Goal: Task Accomplishment & Management: Manage account settings

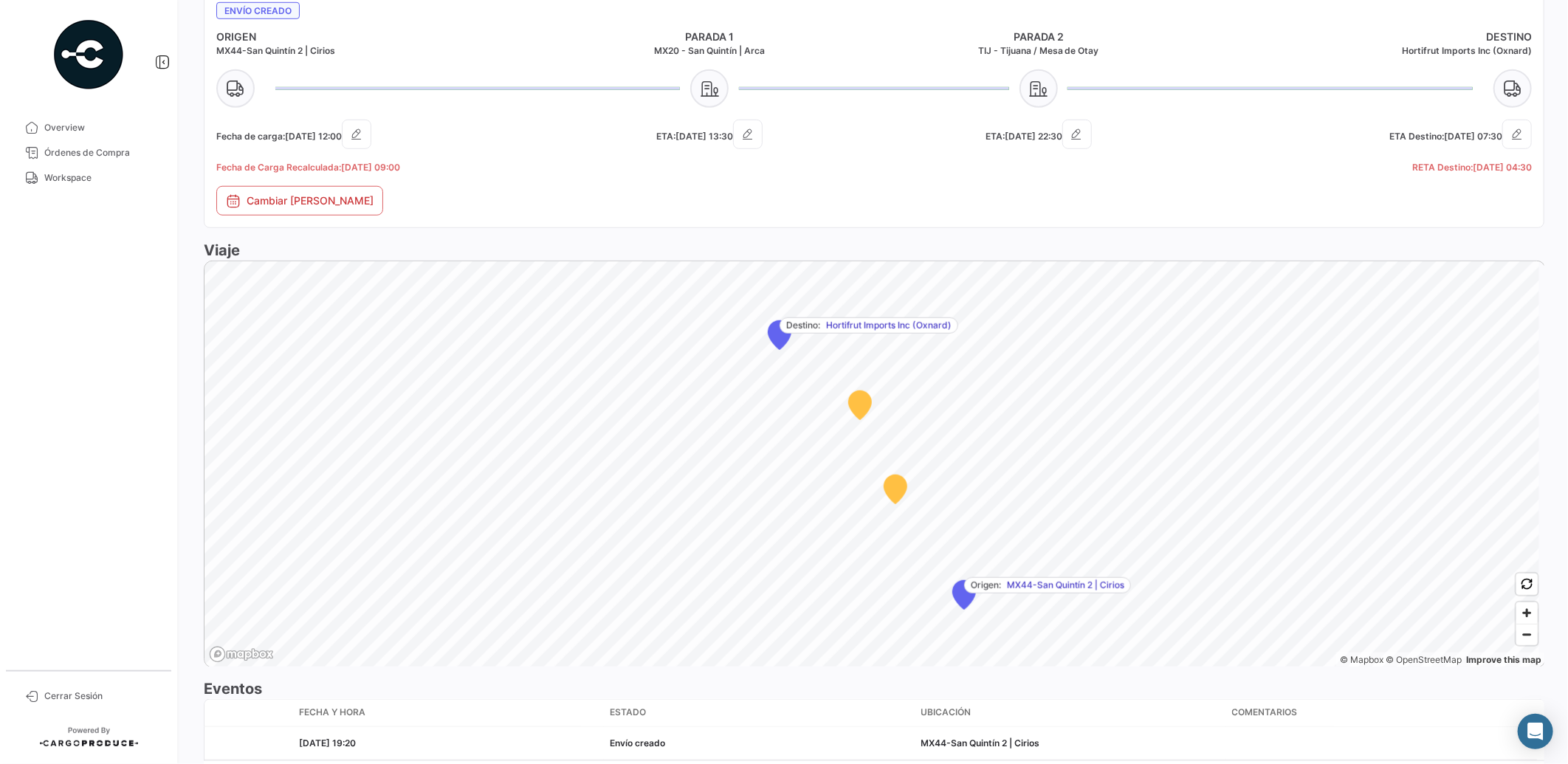
scroll to position [714, 0]
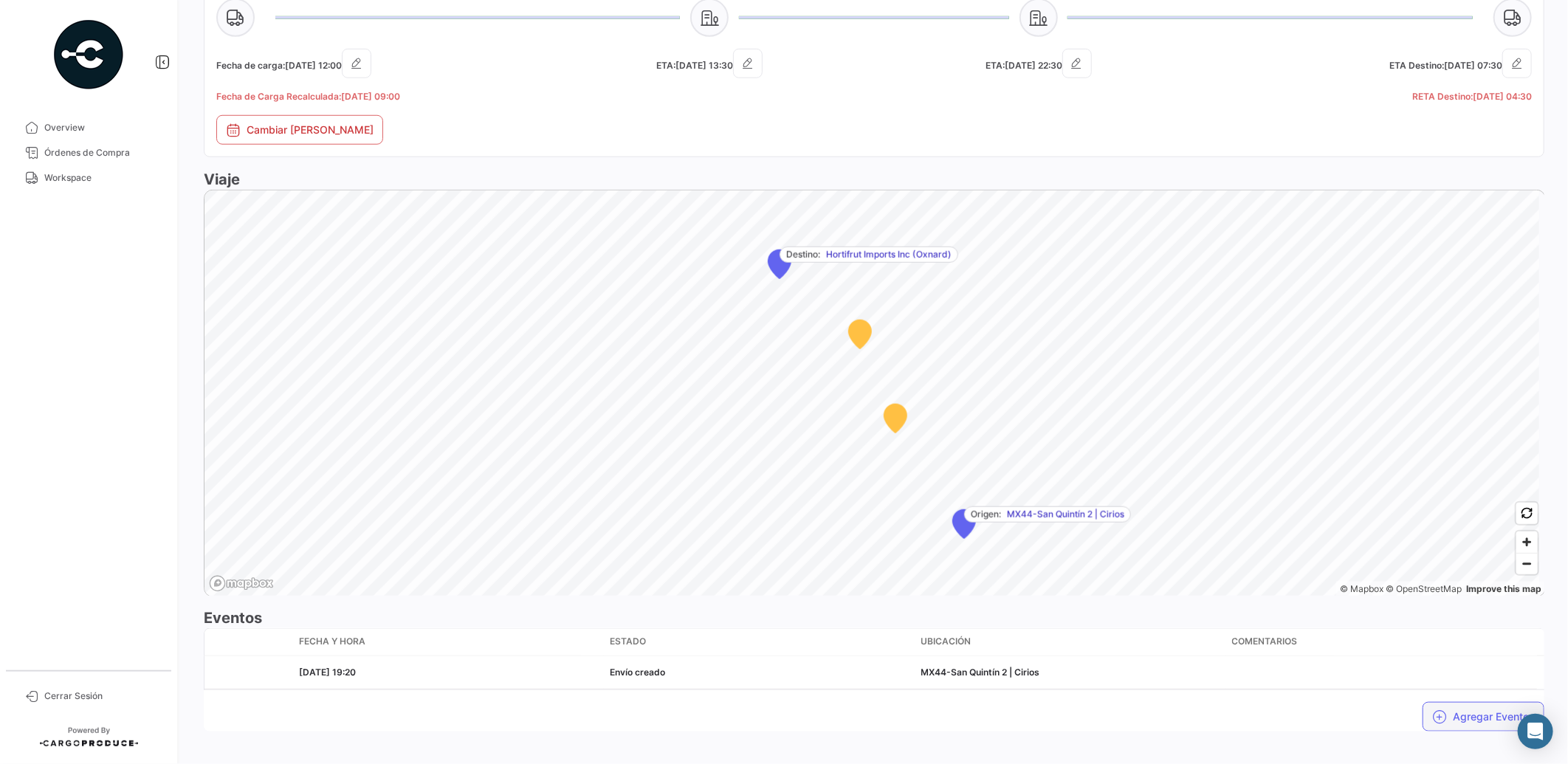
click at [1479, 706] on button "Agregar Eventos" at bounding box center [1484, 716] width 122 height 29
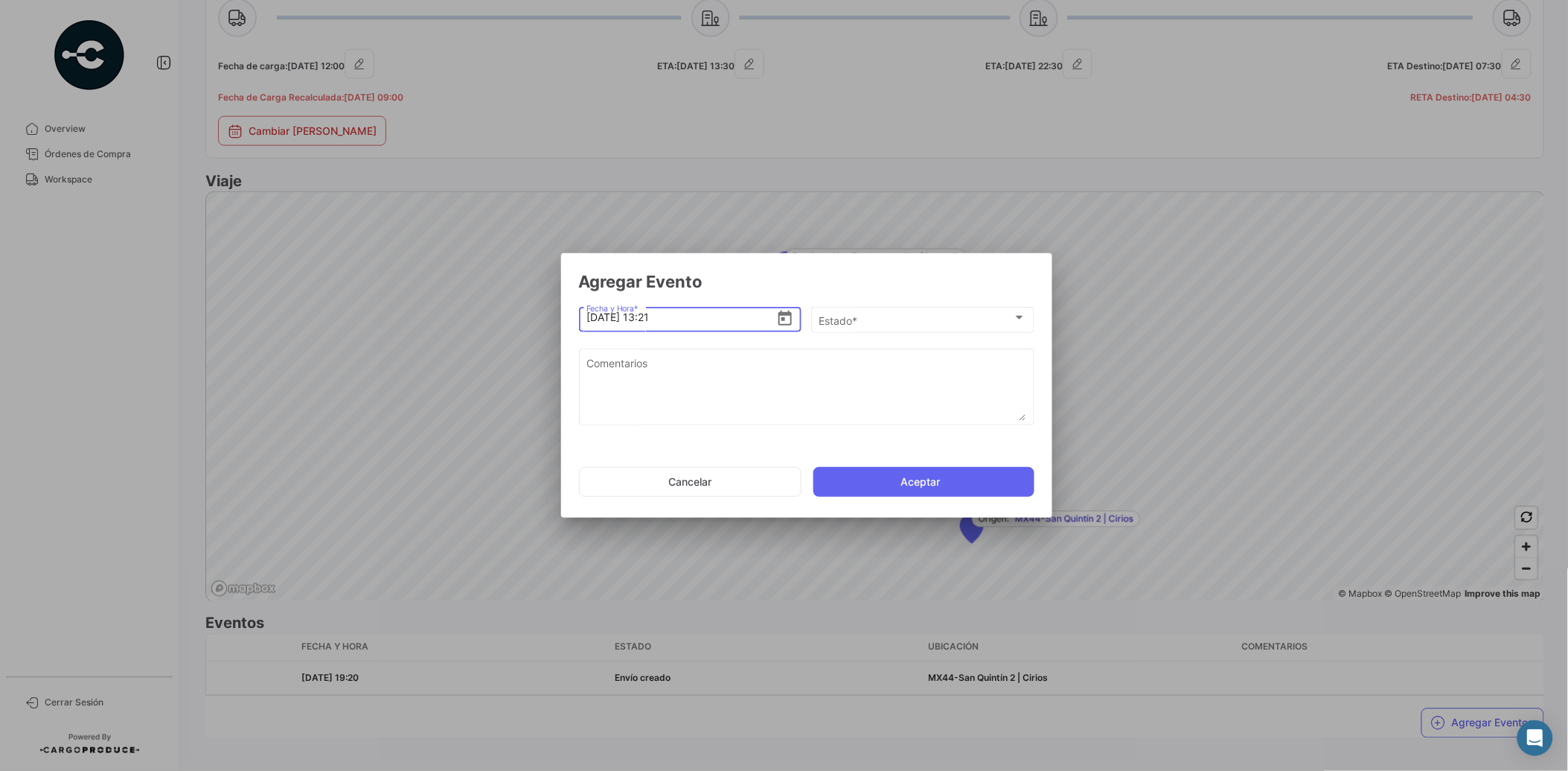
click at [789, 317] on icon "Open calendar" at bounding box center [785, 319] width 18 height 18
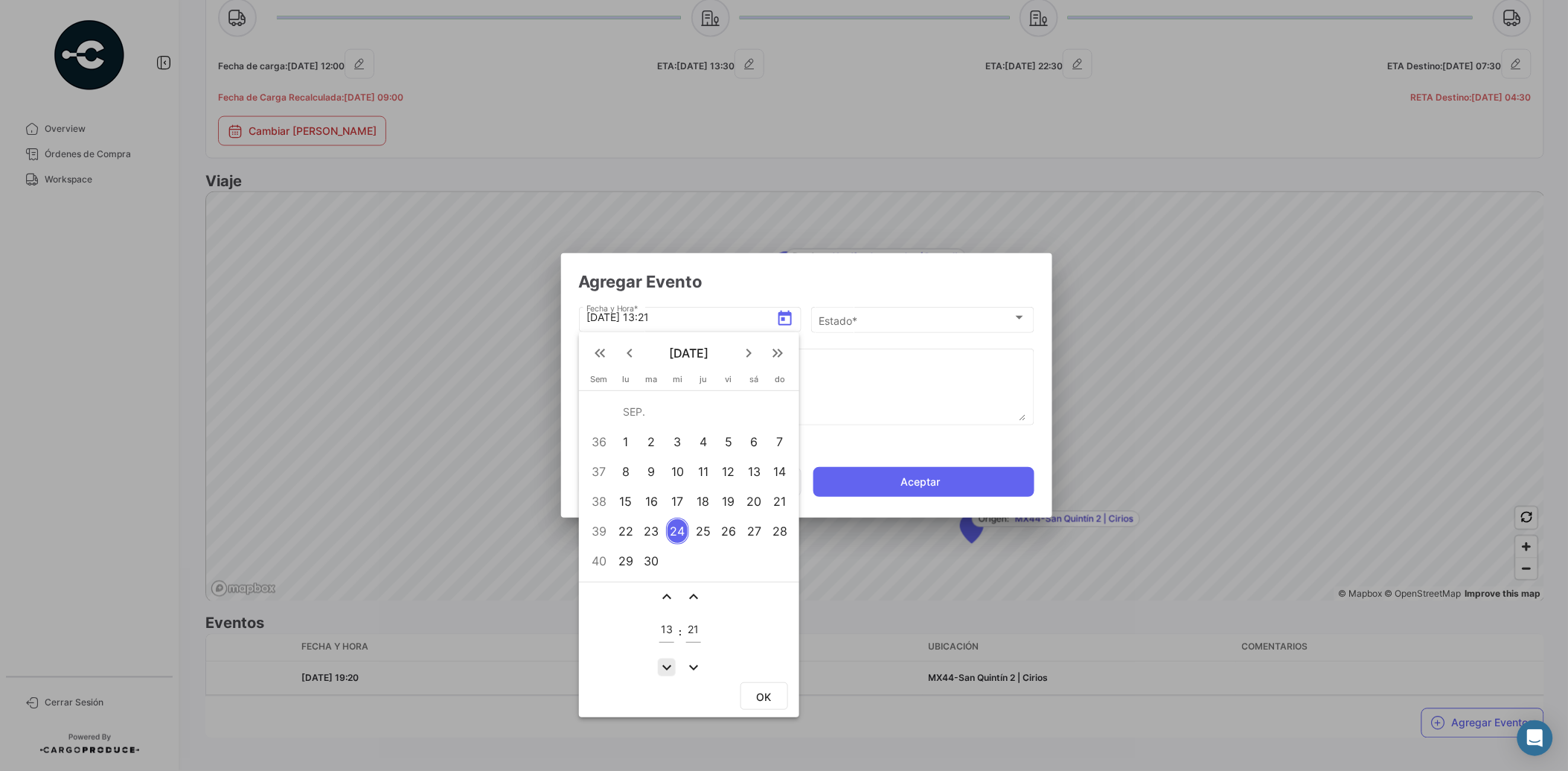
click at [666, 663] on mat-icon "expand_more" at bounding box center [667, 667] width 18 height 18
type input "10"
click at [695, 598] on mat-icon "expand_less" at bounding box center [694, 597] width 18 height 18
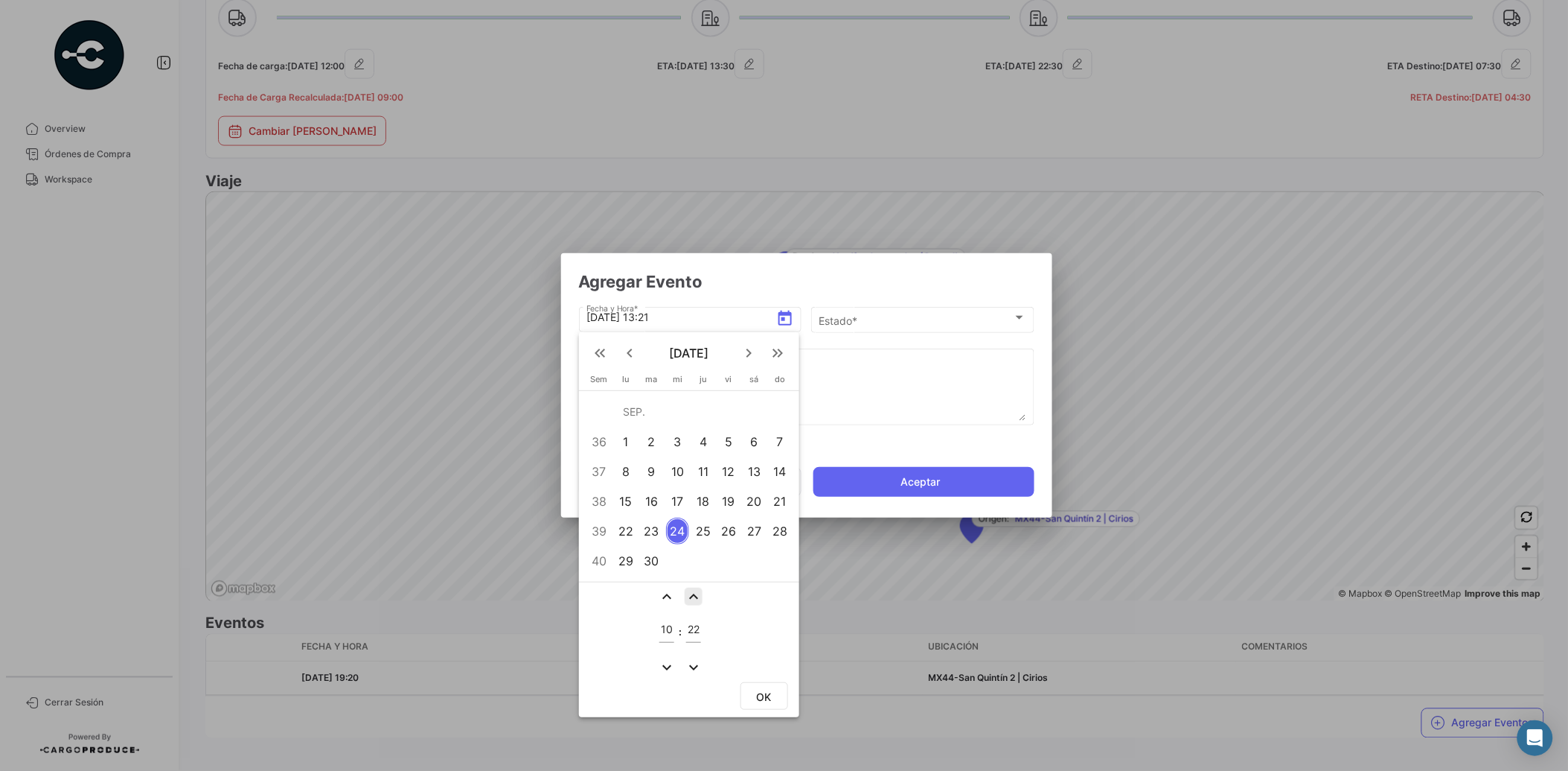
click at [695, 598] on mat-icon "expand_less" at bounding box center [694, 597] width 18 height 18
click at [698, 596] on mat-icon "expand_less" at bounding box center [694, 597] width 18 height 18
click at [698, 596] on mat-icon "expand_less" at bounding box center [694, 597] width 18 height 18
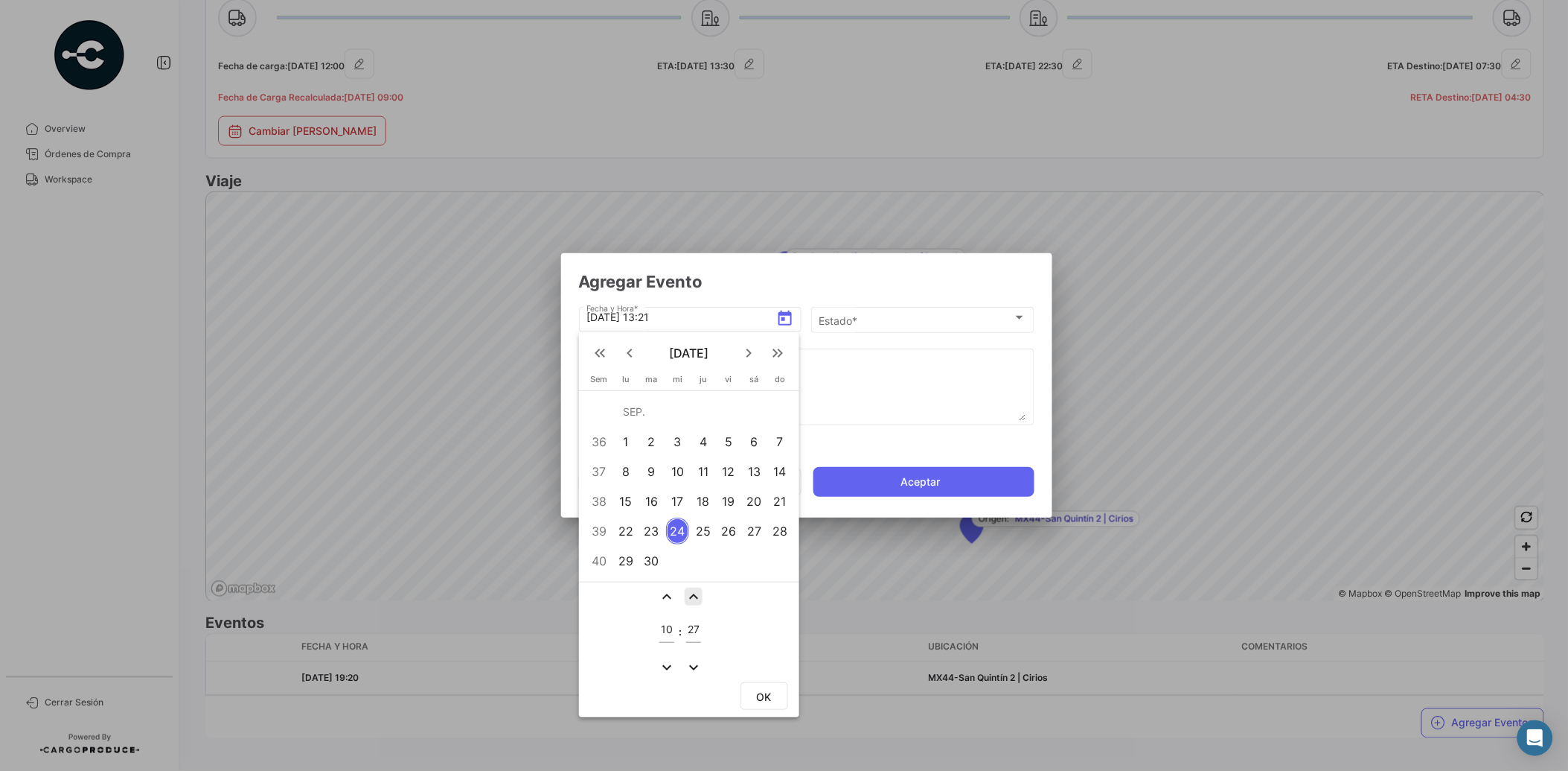
click at [698, 596] on mat-icon "expand_less" at bounding box center [694, 597] width 18 height 18
click at [690, 660] on mat-icon "expand_more" at bounding box center [694, 667] width 18 height 18
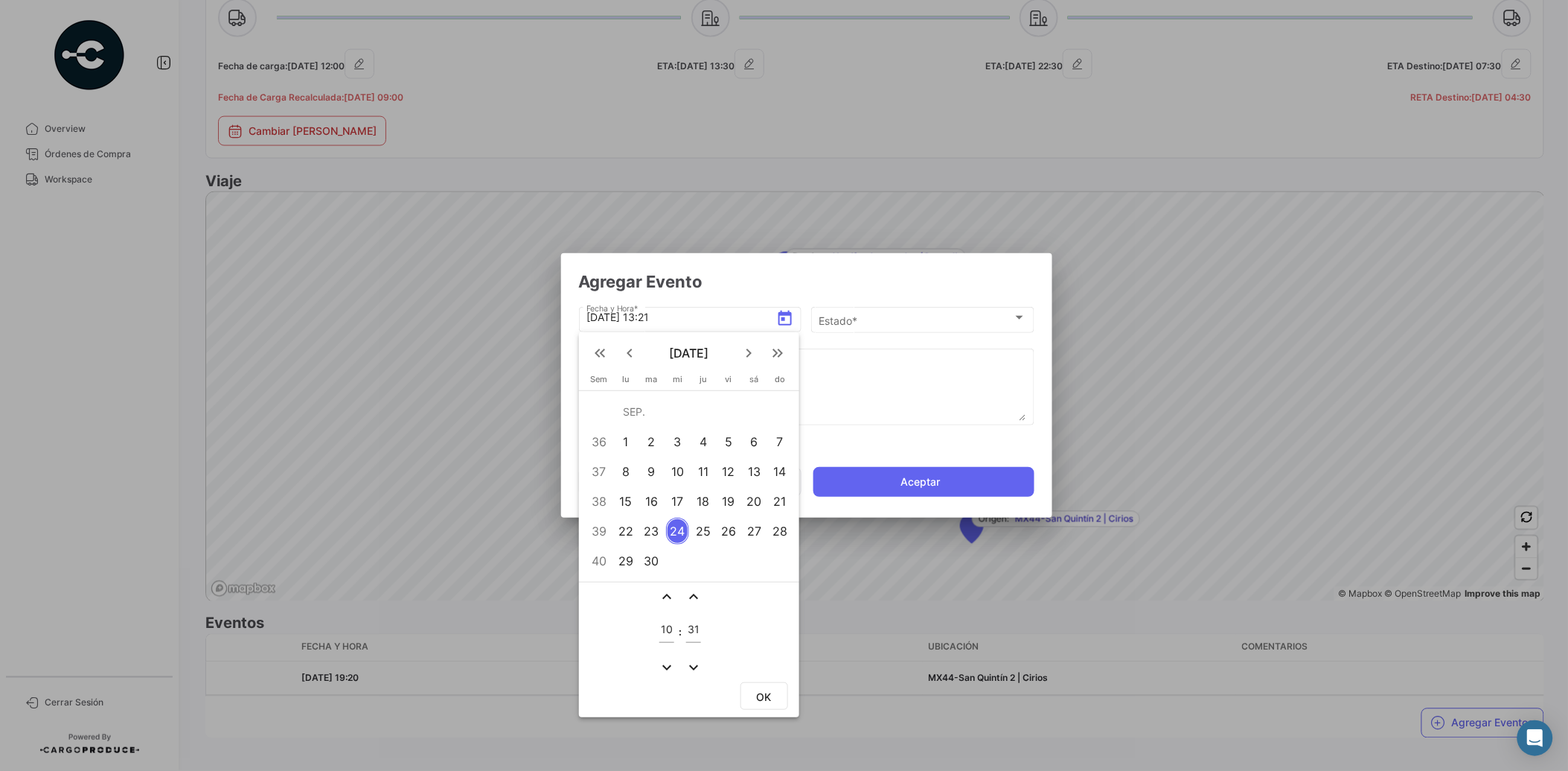
type input "30"
click at [782, 696] on button "OK" at bounding box center [764, 696] width 47 height 27
type input "[DATE] 10:30"
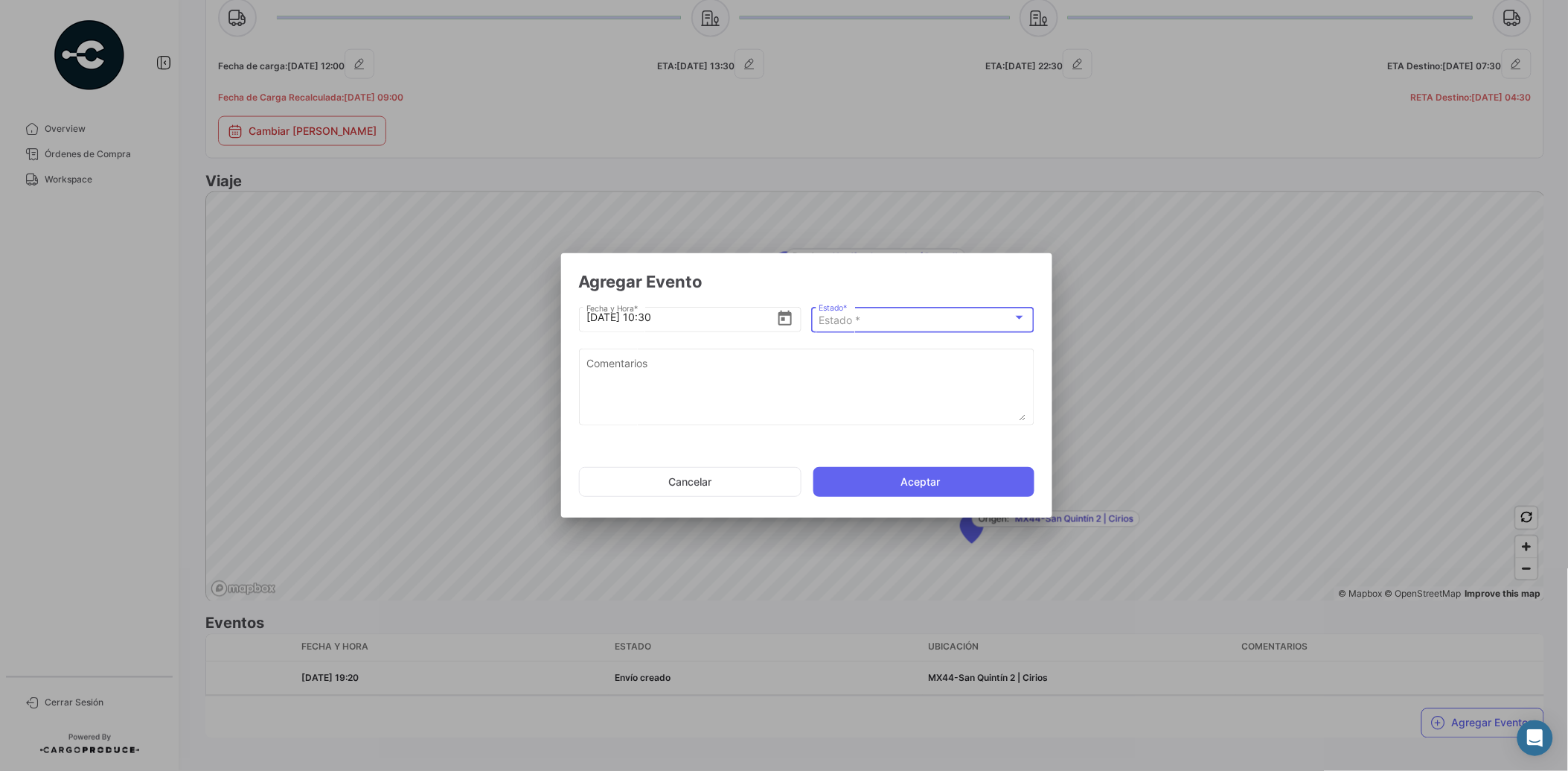
click at [873, 324] on div "Estado *" at bounding box center [916, 320] width 194 height 13
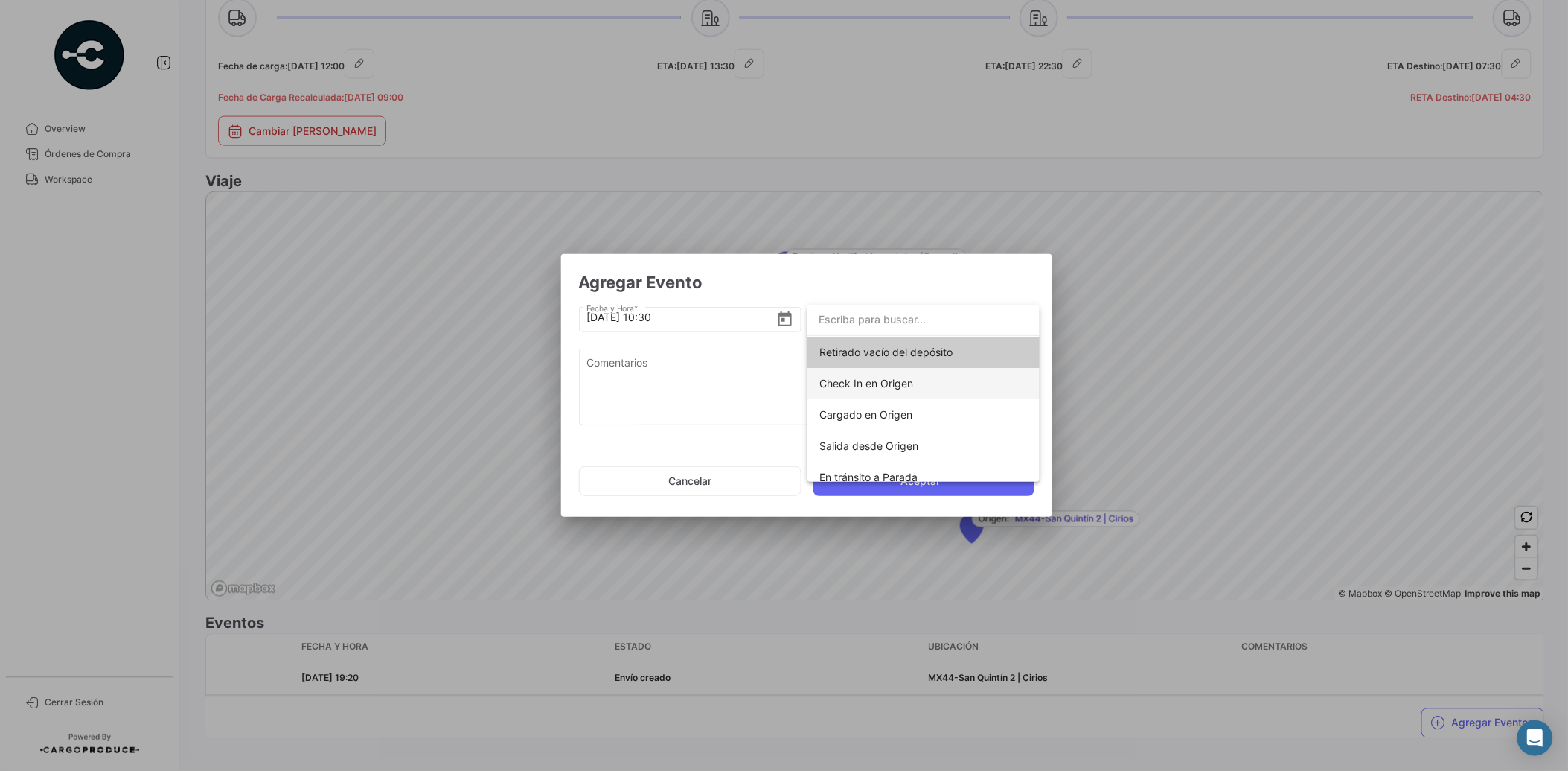
click at [886, 381] on span "Check In en Origen" at bounding box center [866, 383] width 94 height 13
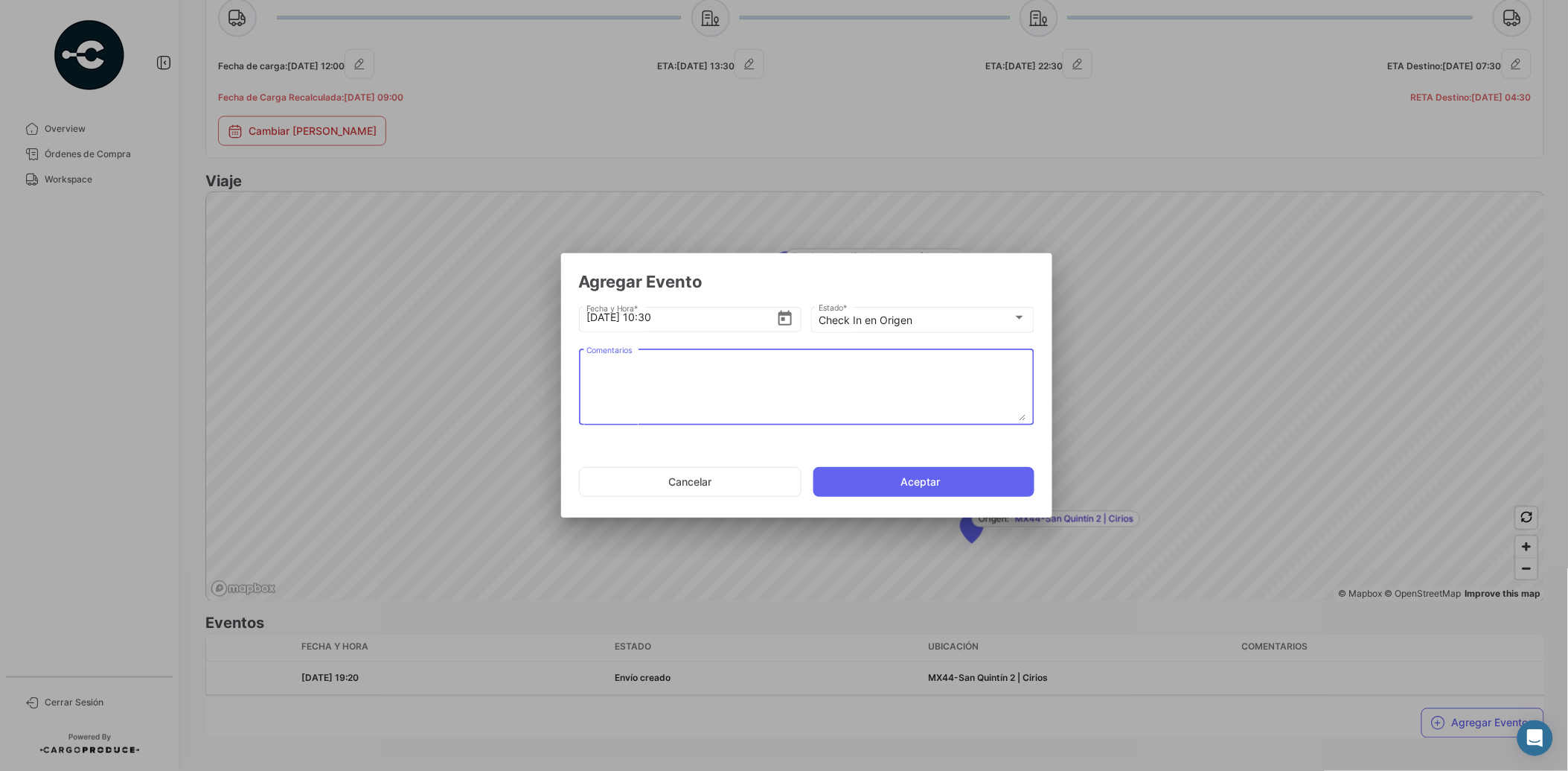
click at [808, 381] on textarea "Comentarios" at bounding box center [807, 388] width 440 height 66
click at [909, 479] on button "Aceptar" at bounding box center [923, 481] width 221 height 30
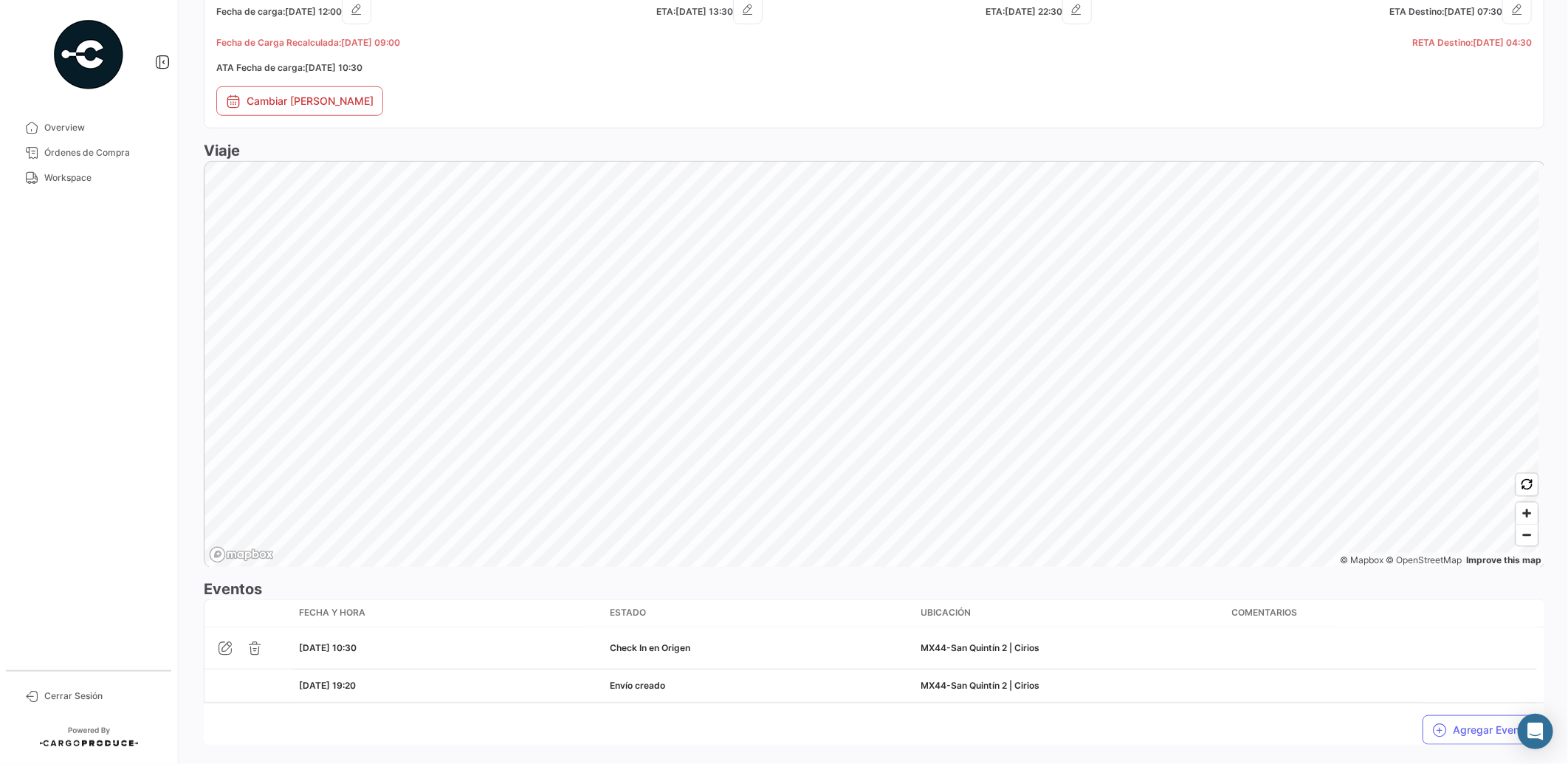
scroll to position [765, 0]
